Goal: Obtain resource: Download file/media

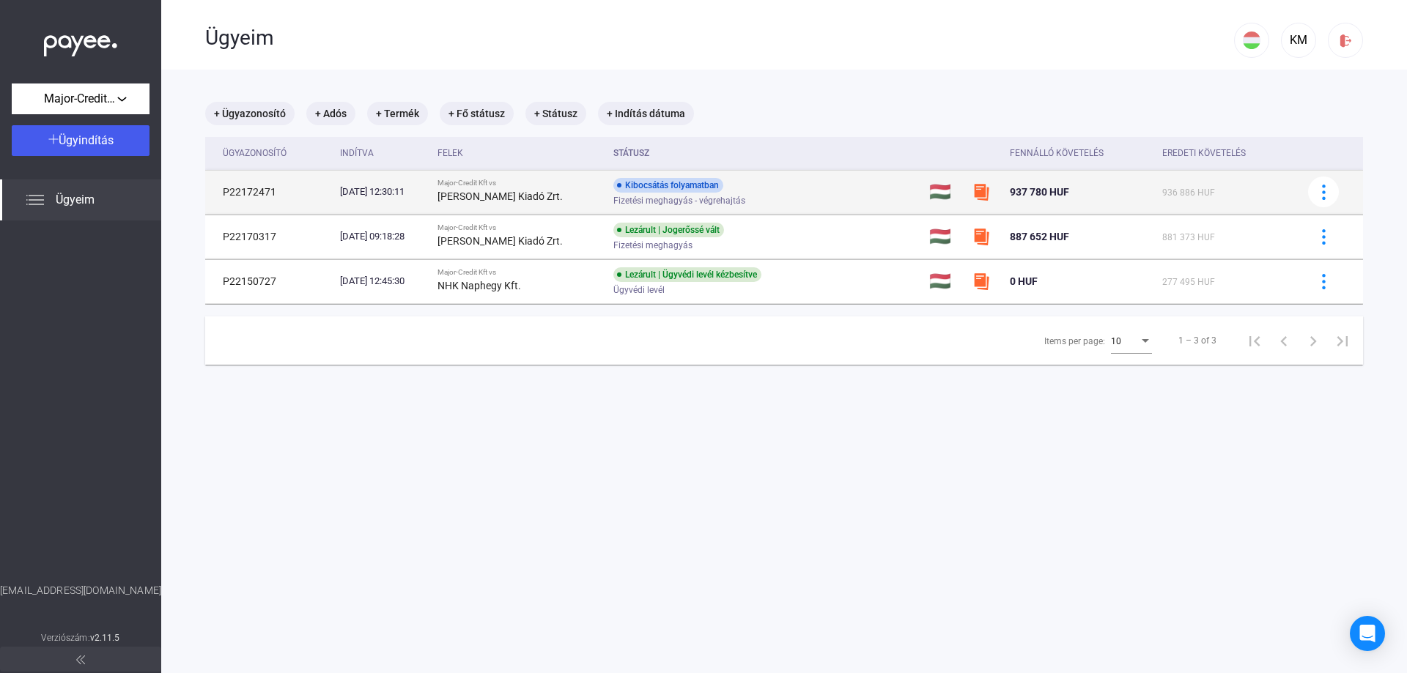
click at [980, 190] on img at bounding box center [981, 192] width 18 height 18
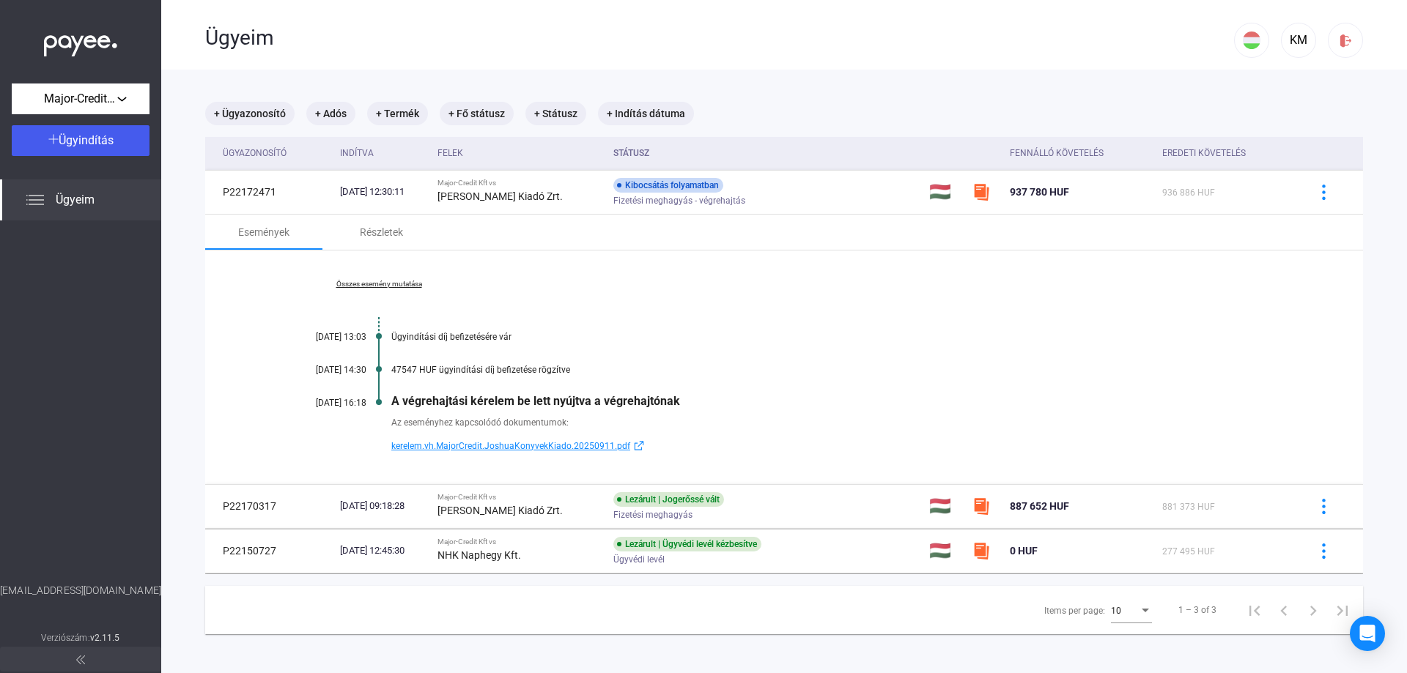
click at [478, 448] on span "kerelem.vh.MajorCredit.JoshuaKonyvekKiado.20250911.pdf" at bounding box center [510, 446] width 239 height 18
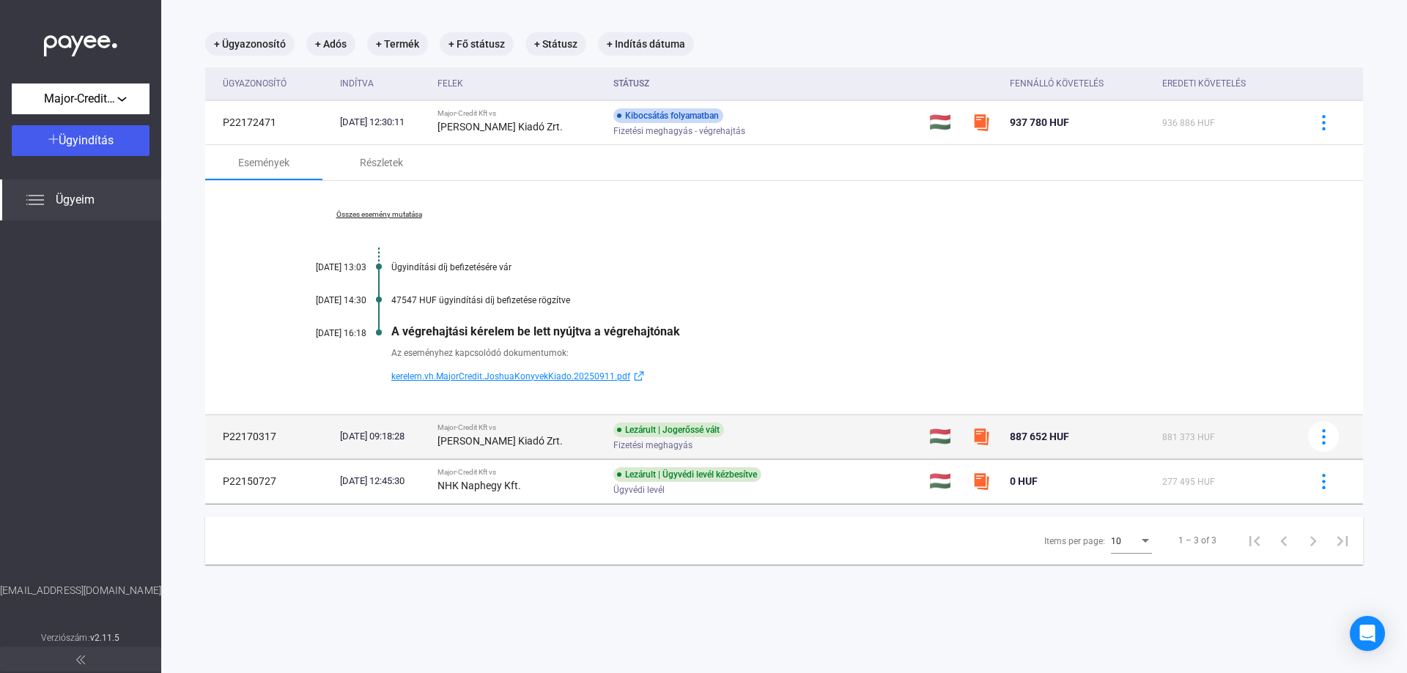
click at [986, 440] on img at bounding box center [981, 437] width 18 height 18
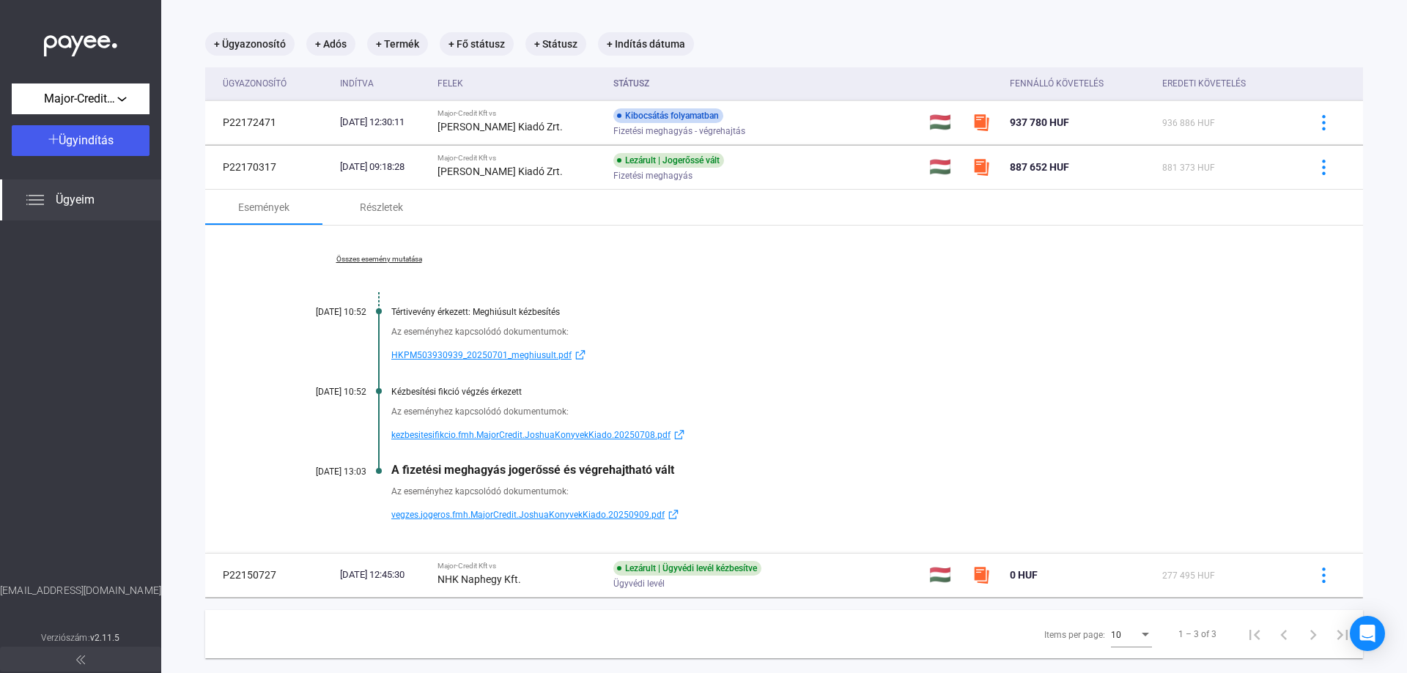
click at [526, 517] on span "vegzes.jogeros.fmh.MajorCredit.JoshuaKonyvekKiado.20250909.pdf" at bounding box center [527, 515] width 273 height 18
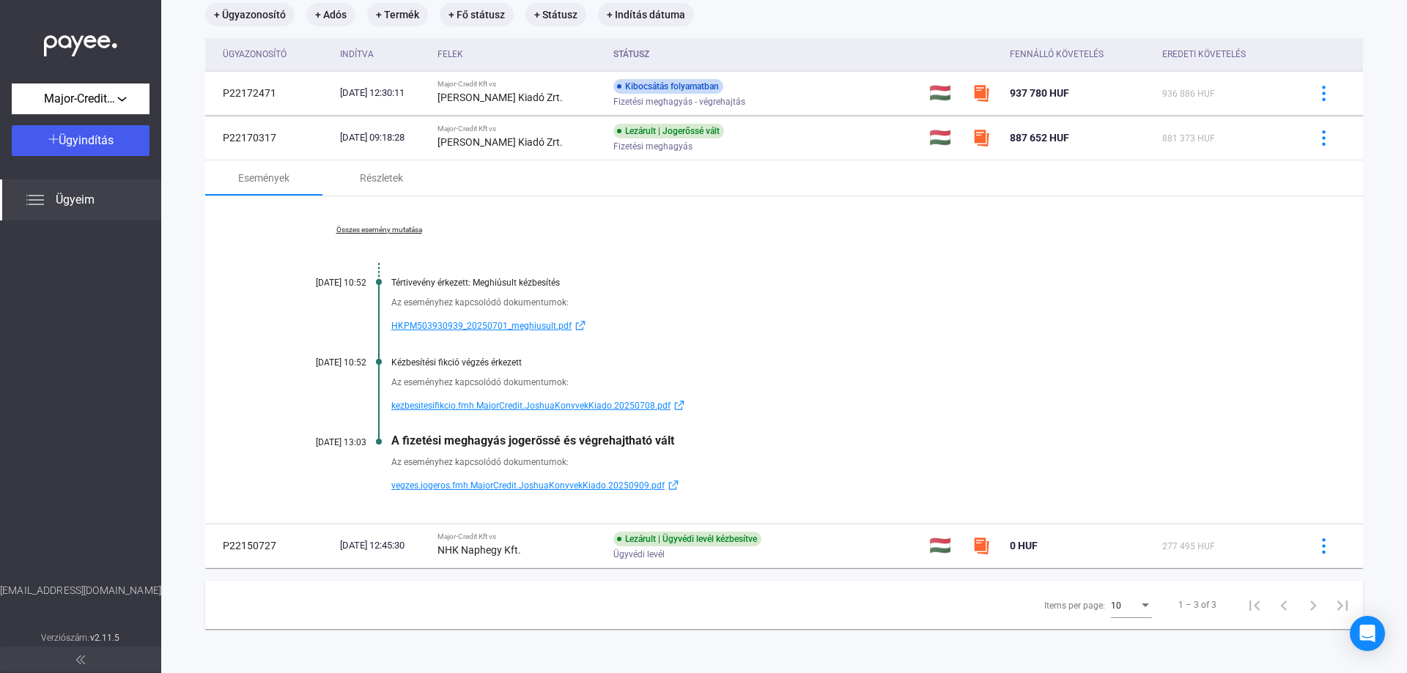
click at [408, 230] on link "Összes esemény mutatása" at bounding box center [378, 230] width 201 height 9
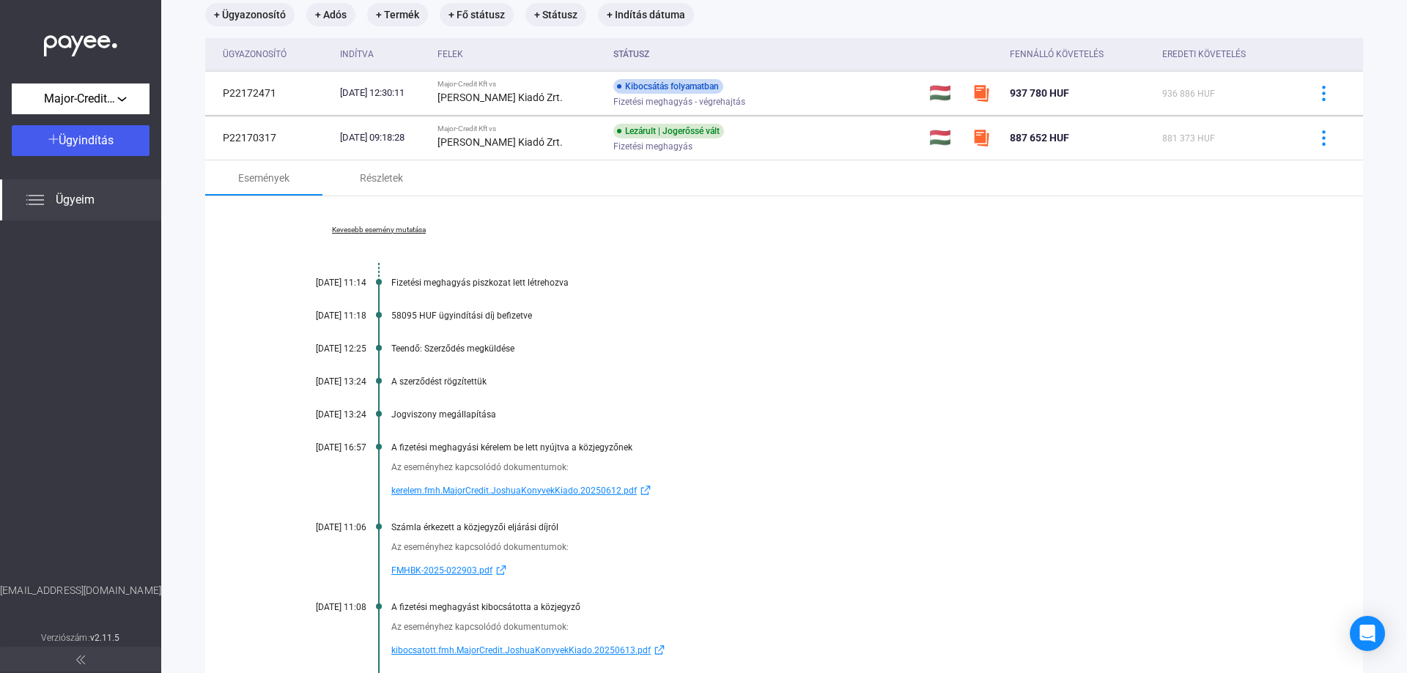
click at [534, 492] on span "kerelem.fmh.MajorCredit.JoshuaKonyvekKiado.20250612.pdf" at bounding box center [513, 491] width 245 height 18
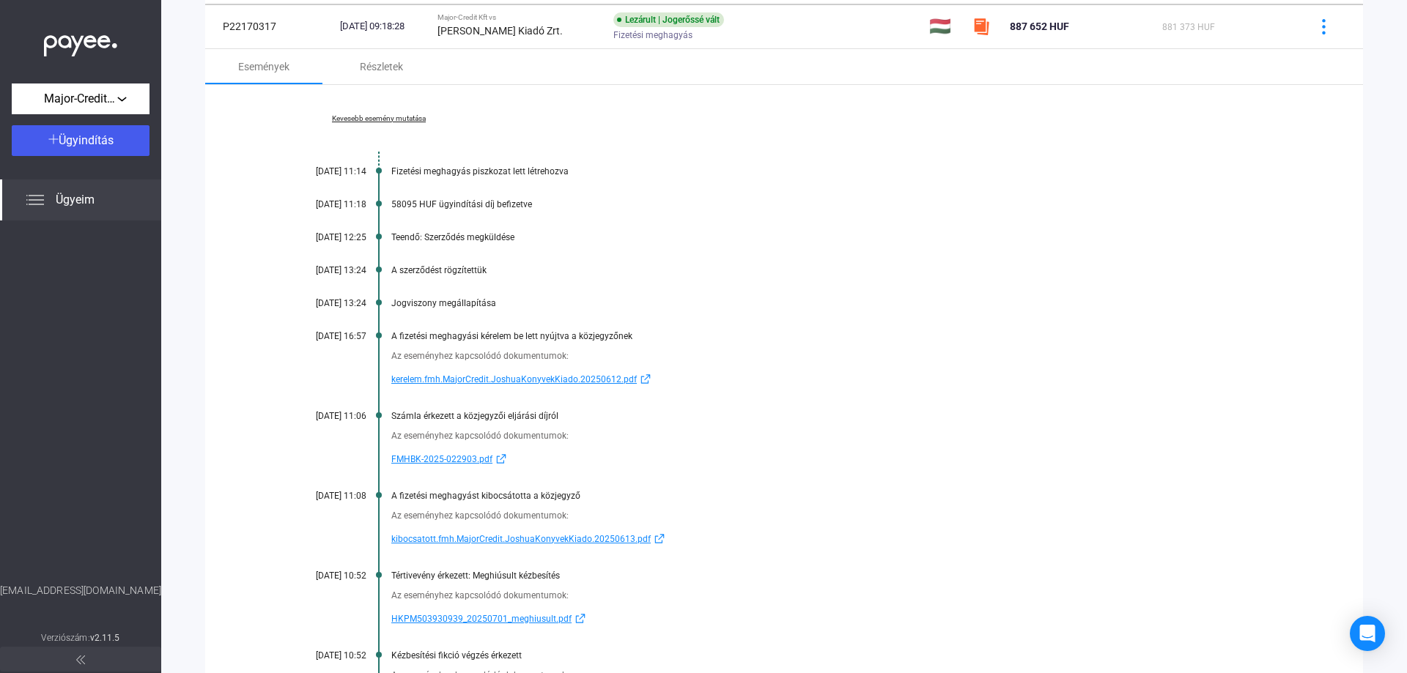
scroll to position [0, 0]
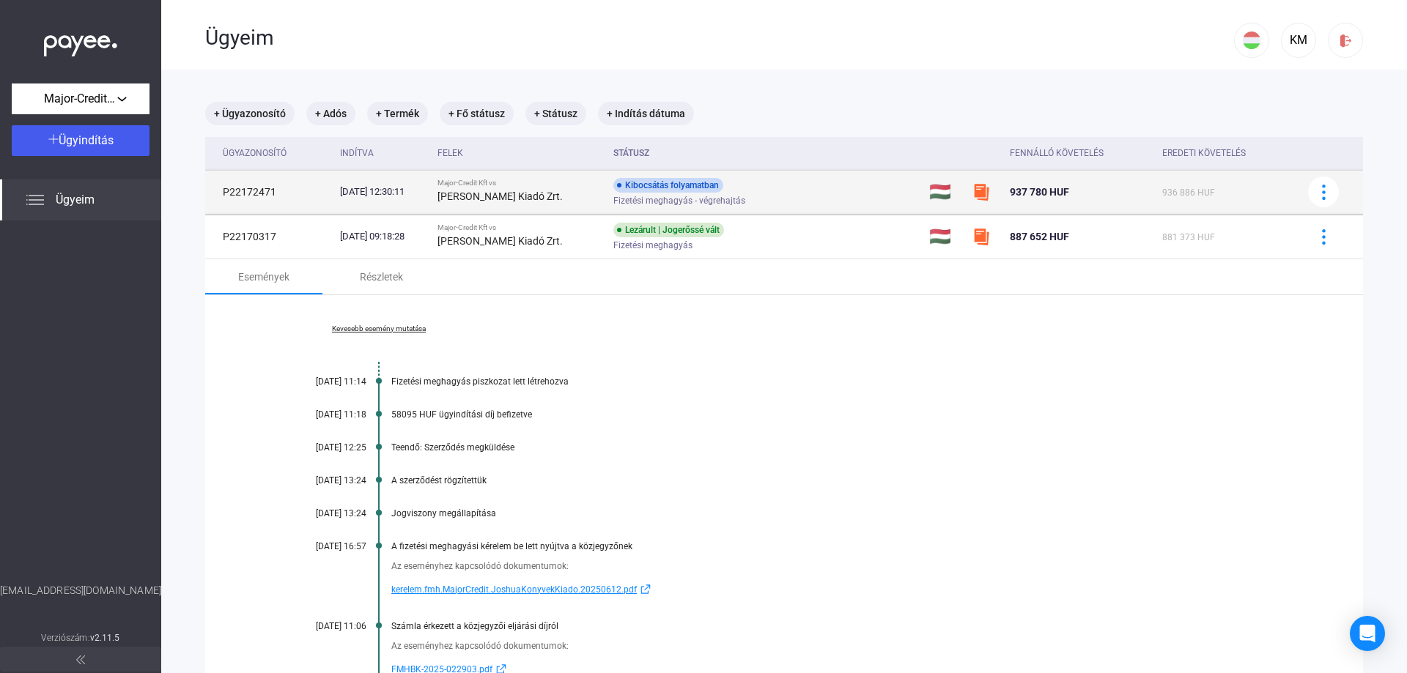
click at [534, 196] on strong "[PERSON_NAME] Kiadó Zrt." at bounding box center [499, 196] width 125 height 12
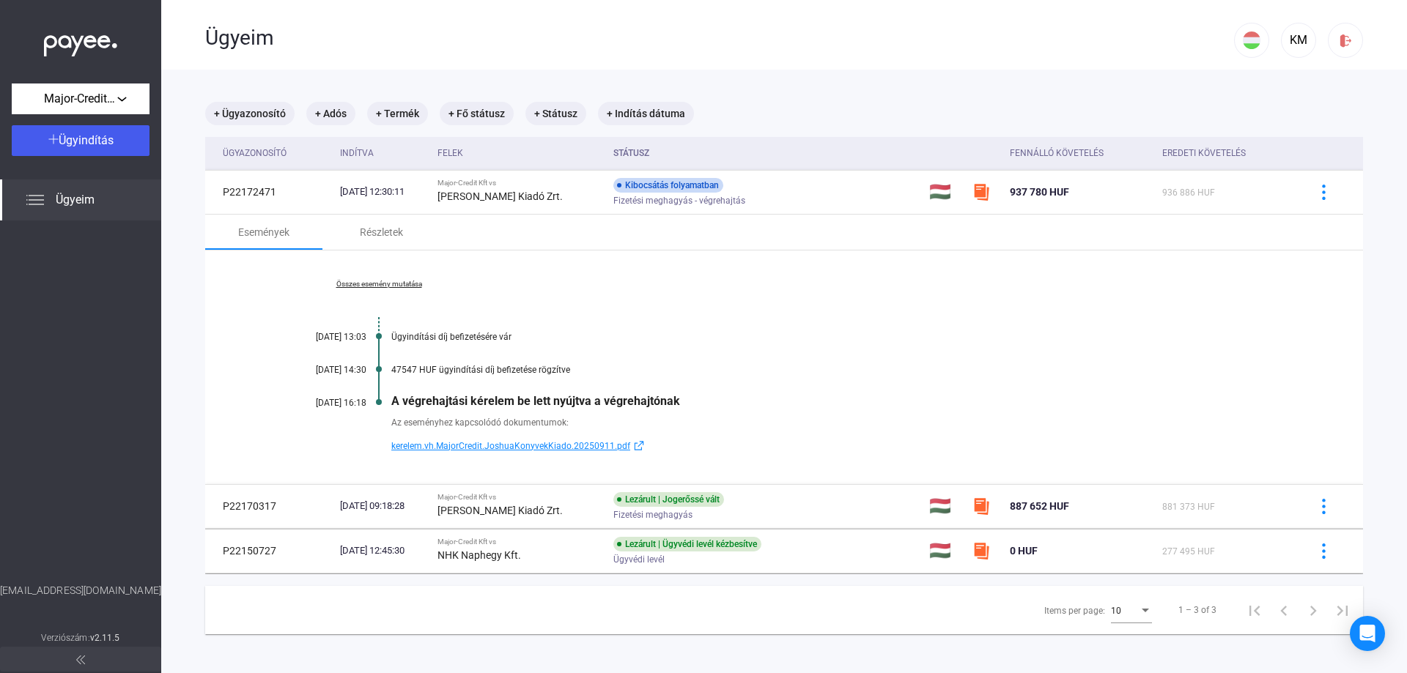
click at [382, 288] on link "Összes esemény mutatása" at bounding box center [378, 284] width 201 height 9
click at [393, 284] on link "Kevesebb esemény mutatása" at bounding box center [378, 284] width 201 height 9
click at [393, 284] on link "Összes esemény mutatása" at bounding box center [378, 284] width 201 height 9
click at [418, 448] on span "kerelem.vh.MajorCredit.JoshuaKonyvekKiado.20250911.pdf" at bounding box center [510, 446] width 239 height 18
